Goal: Task Accomplishment & Management: Manage account settings

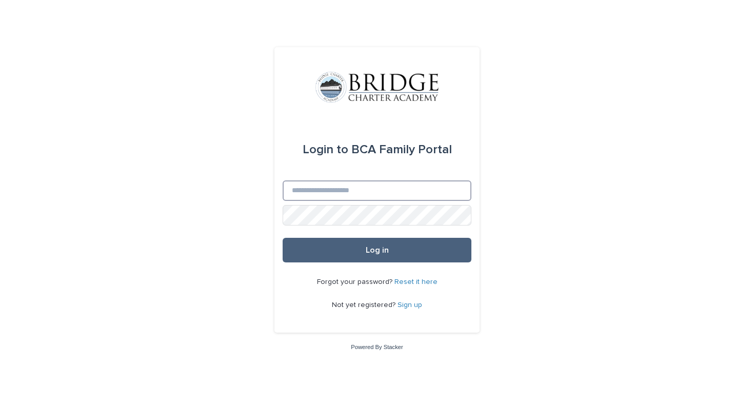
type input "**********"
click at [362, 247] on button "Log in" at bounding box center [376, 250] width 189 height 25
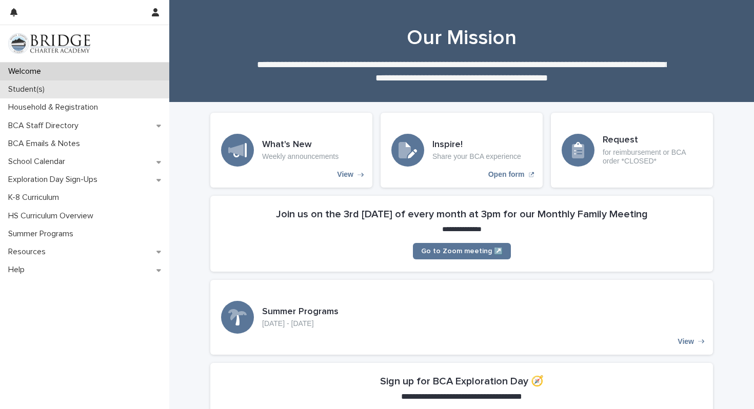
click at [15, 88] on p "Student(s)" at bounding box center [28, 90] width 49 height 10
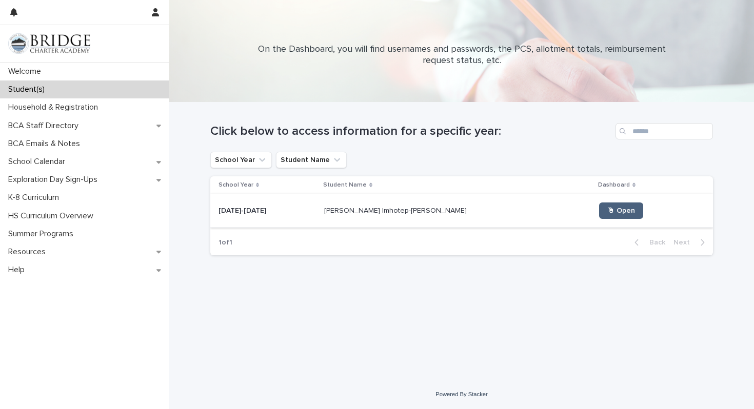
click at [607, 214] on span "🖱 Open" at bounding box center [621, 210] width 28 height 7
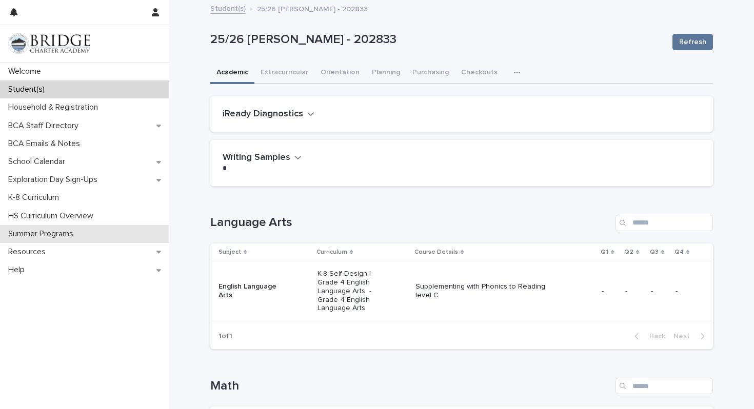
click at [50, 237] on p "Summer Programs" at bounding box center [42, 234] width 77 height 10
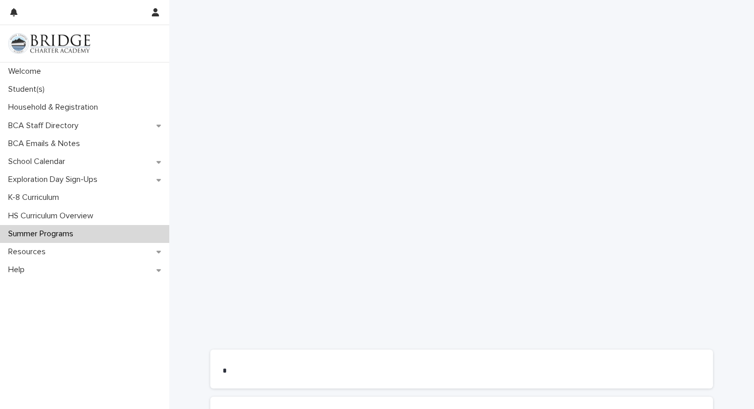
scroll to position [307, 0]
click at [35, 88] on p "Student(s)" at bounding box center [28, 90] width 49 height 10
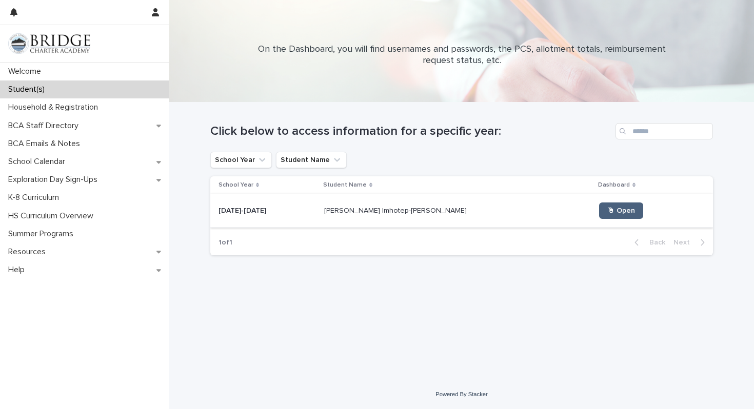
click at [607, 211] on span "🖱 Open" at bounding box center [621, 210] width 28 height 7
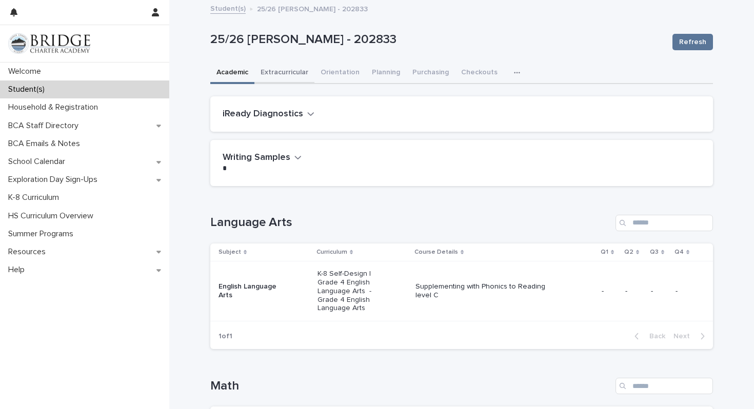
click at [286, 70] on button "Extracurricular" at bounding box center [284, 74] width 60 height 22
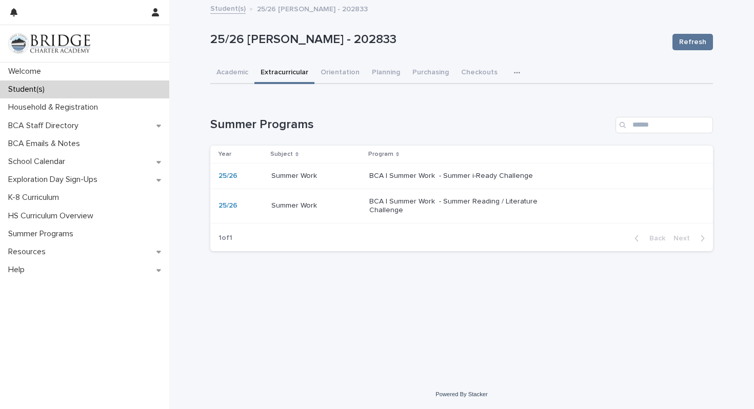
click at [426, 177] on p "BCA | Summer Work - Summer i-Ready Challenge" at bounding box center [454, 176] width 171 height 9
click at [389, 209] on p "BCA | Summer Work - Summer Reading / Literature Challenge" at bounding box center [454, 205] width 171 height 17
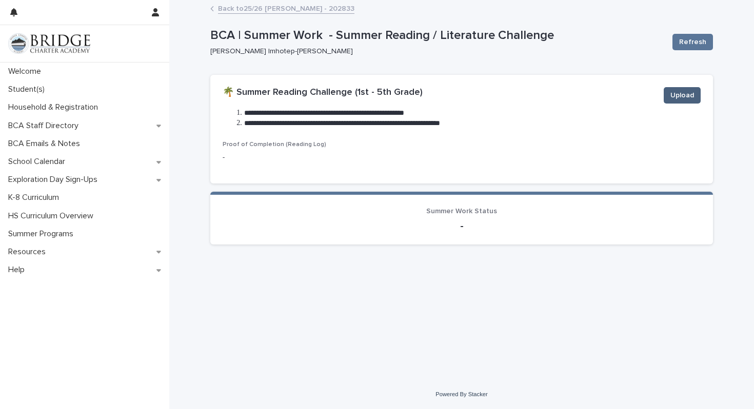
click at [689, 94] on span "Upload" at bounding box center [682, 95] width 24 height 10
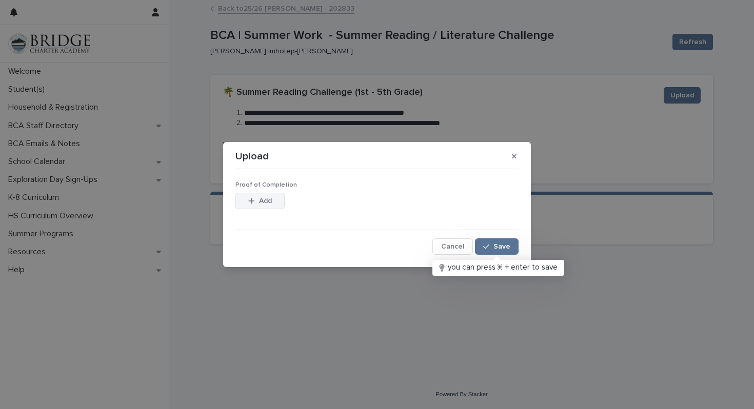
click at [267, 201] on span "Add" at bounding box center [265, 200] width 13 height 7
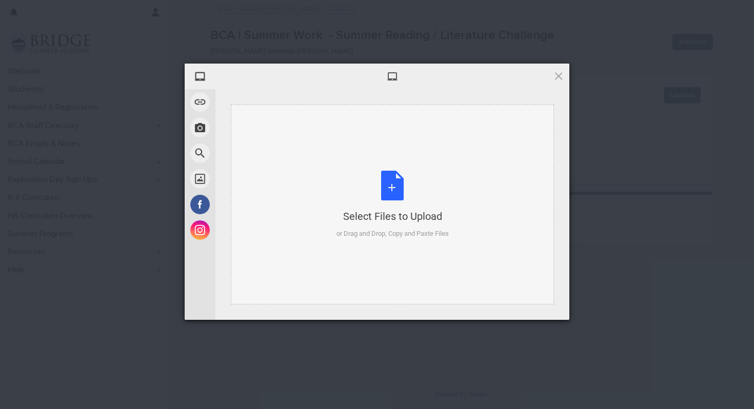
click at [387, 189] on div "Select Files to Upload or Drag and Drop, Copy and Paste Files" at bounding box center [392, 205] width 112 height 68
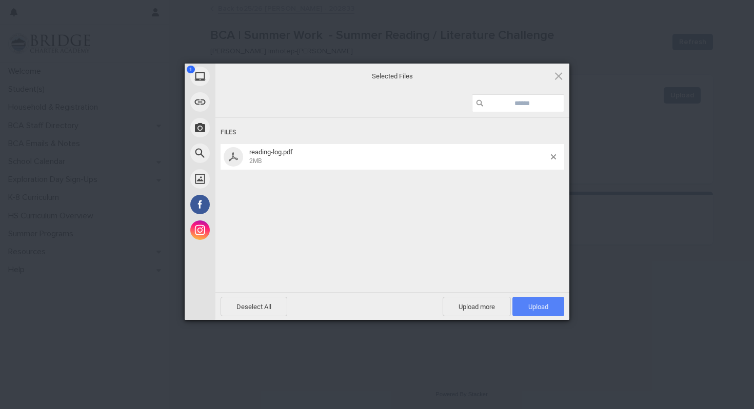
click at [543, 311] on span "Upload 1" at bounding box center [538, 306] width 52 height 19
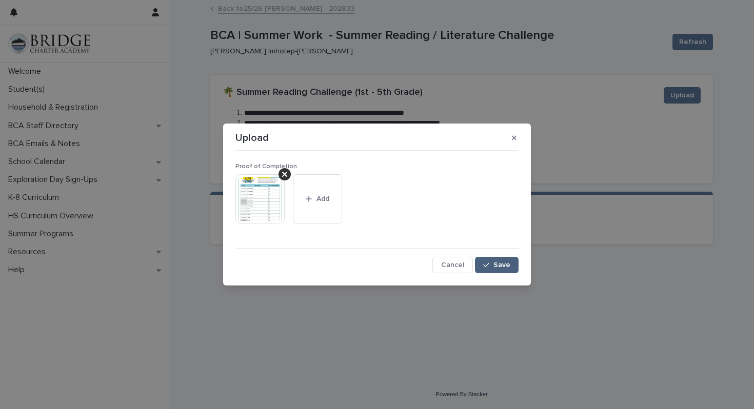
click at [499, 265] on span "Save" at bounding box center [501, 264] width 17 height 7
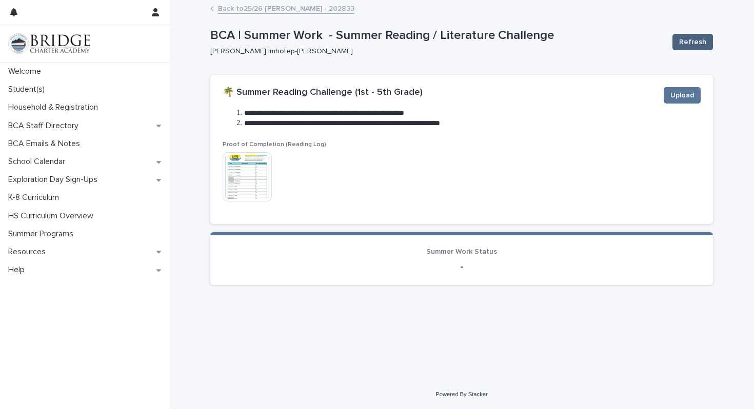
click at [702, 44] on span "Refresh" at bounding box center [692, 42] width 27 height 10
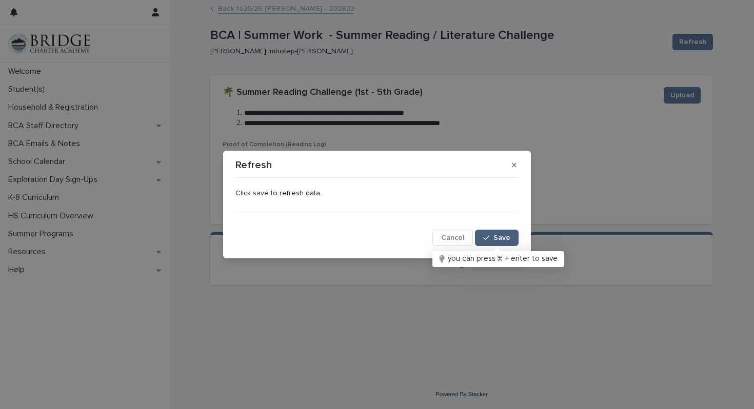
click at [500, 235] on span "Save" at bounding box center [501, 237] width 17 height 7
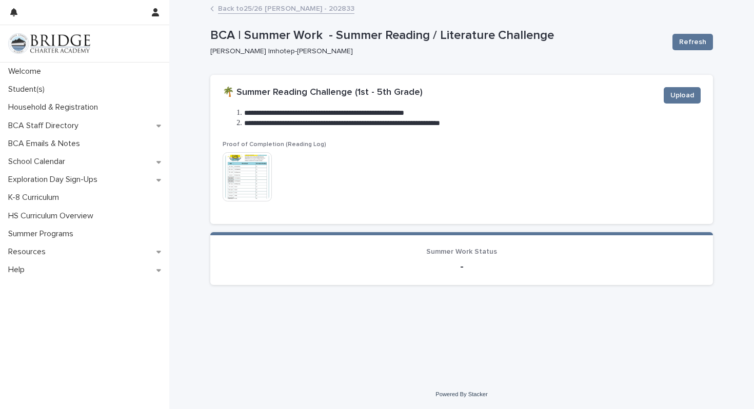
click at [252, 8] on link "Back to 25/26 [PERSON_NAME] - 202833" at bounding box center [286, 8] width 136 height 12
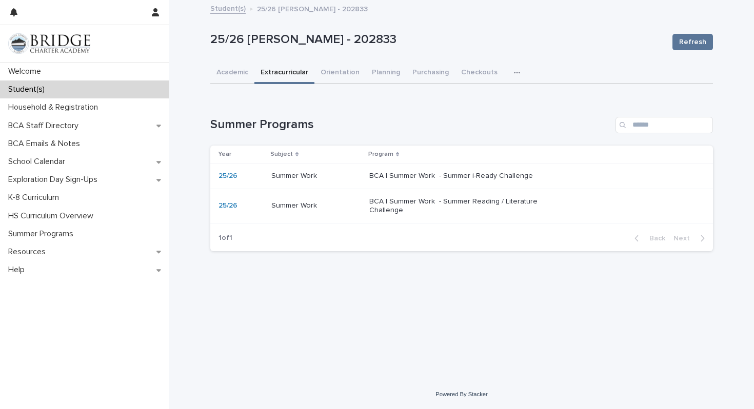
click at [454, 181] on div "BCA | Summer Work - Summer i-Ready Challenge" at bounding box center [532, 176] width 327 height 17
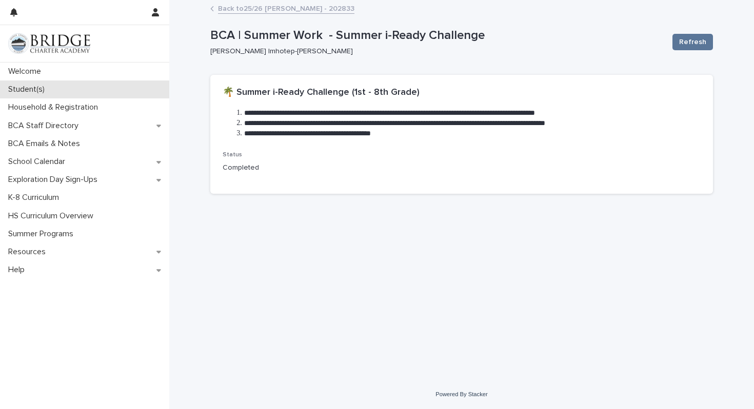
click at [26, 90] on p "Student(s)" at bounding box center [28, 90] width 49 height 10
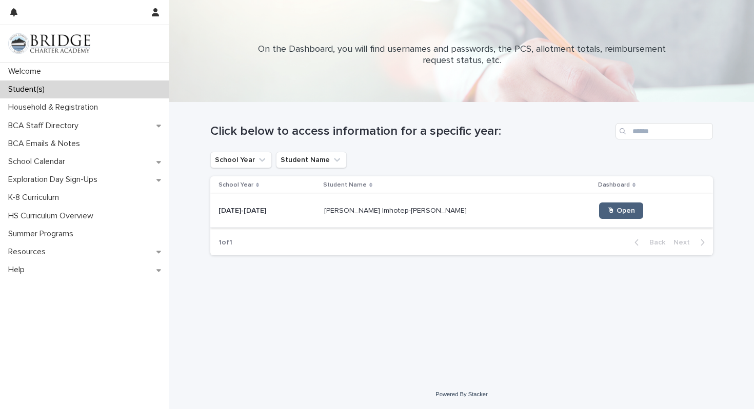
click at [599, 204] on link "🖱 Open" at bounding box center [621, 210] width 44 height 16
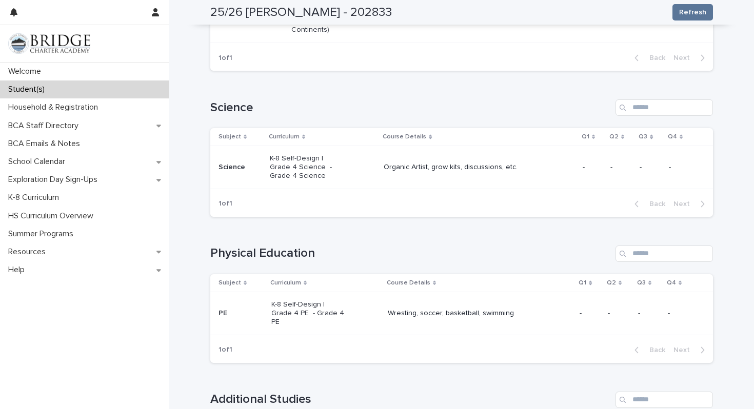
scroll to position [592, 0]
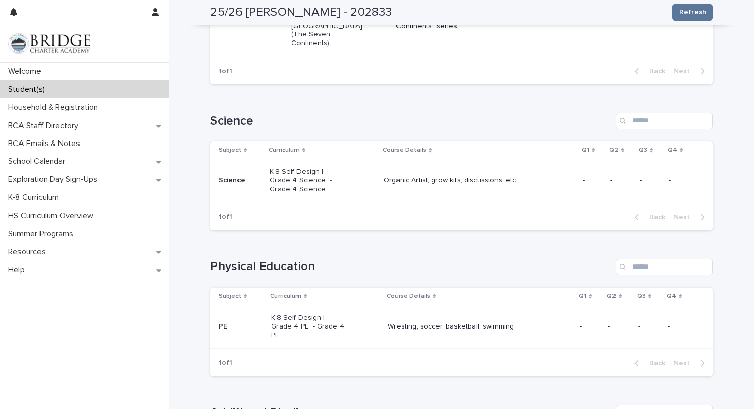
click at [433, 176] on p "Organic Artist, grow kits, discussions, etc." at bounding box center [456, 180] width 147 height 9
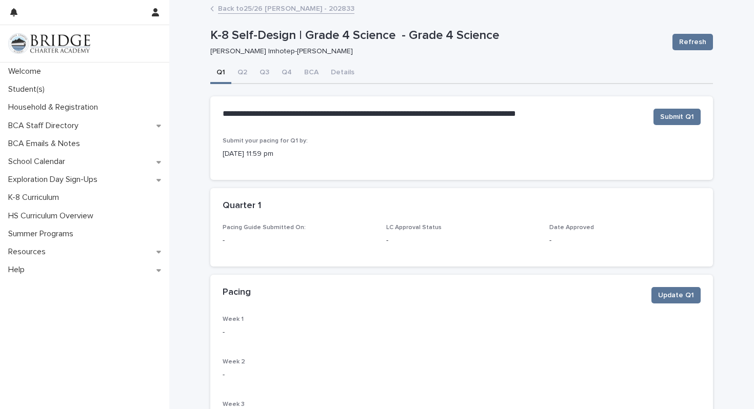
click at [224, 11] on link "Back to 25/26 [PERSON_NAME] - 202833" at bounding box center [286, 8] width 136 height 12
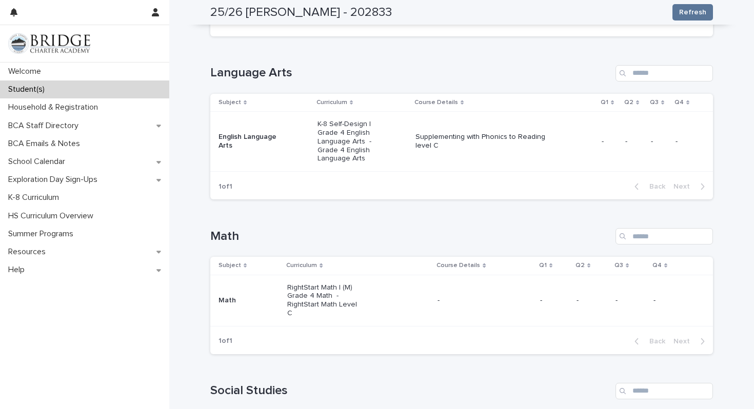
scroll to position [148, 0]
